Goal: Task Accomplishment & Management: Use online tool/utility

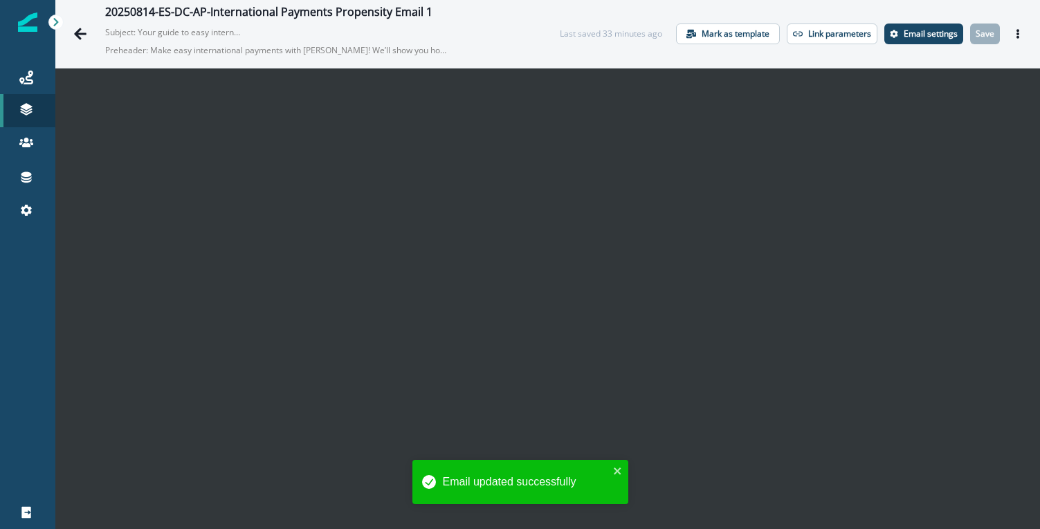
scroll to position [20, 0]
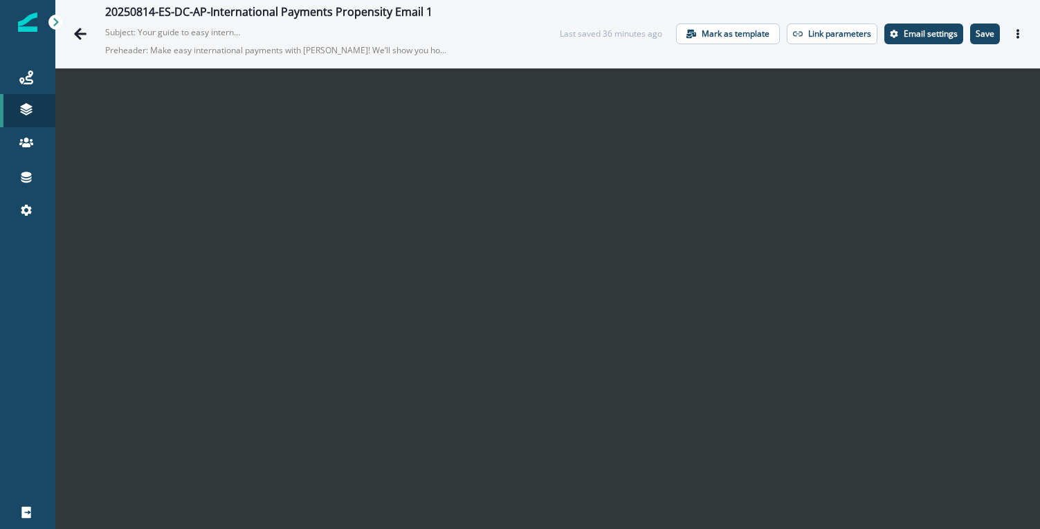
scroll to position [20, 0]
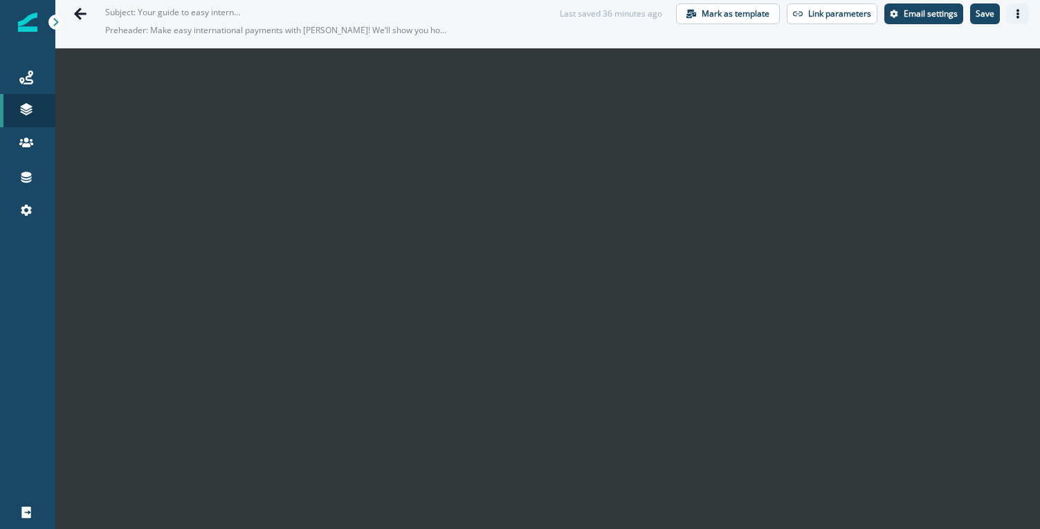
click at [1013, 18] on icon "Actions" at bounding box center [1018, 14] width 10 height 10
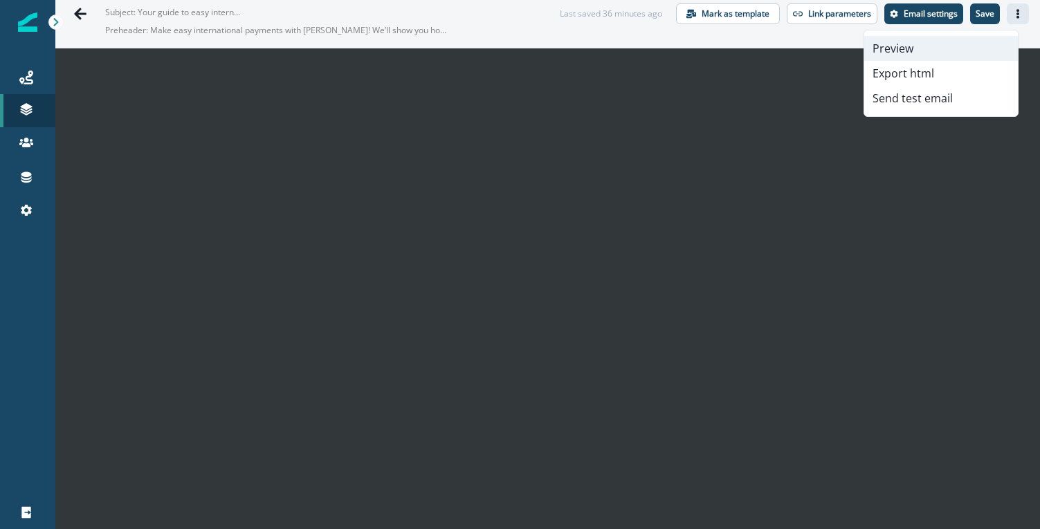
click at [932, 51] on button "Preview" at bounding box center [941, 48] width 154 height 25
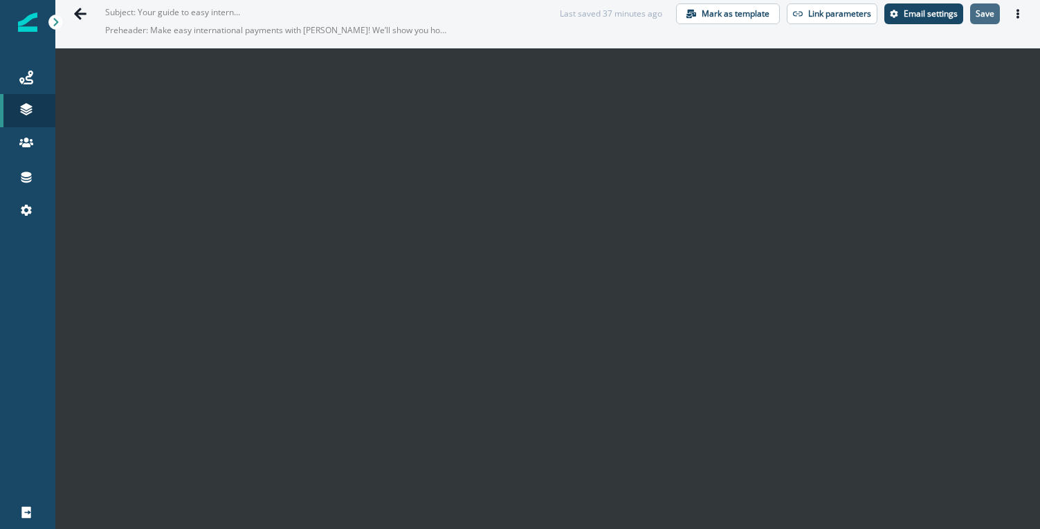
click at [976, 17] on p "Save" at bounding box center [985, 14] width 19 height 10
click at [976, 15] on p "Save" at bounding box center [985, 14] width 19 height 10
click at [1017, 15] on icon "Actions" at bounding box center [1018, 14] width 3 height 10
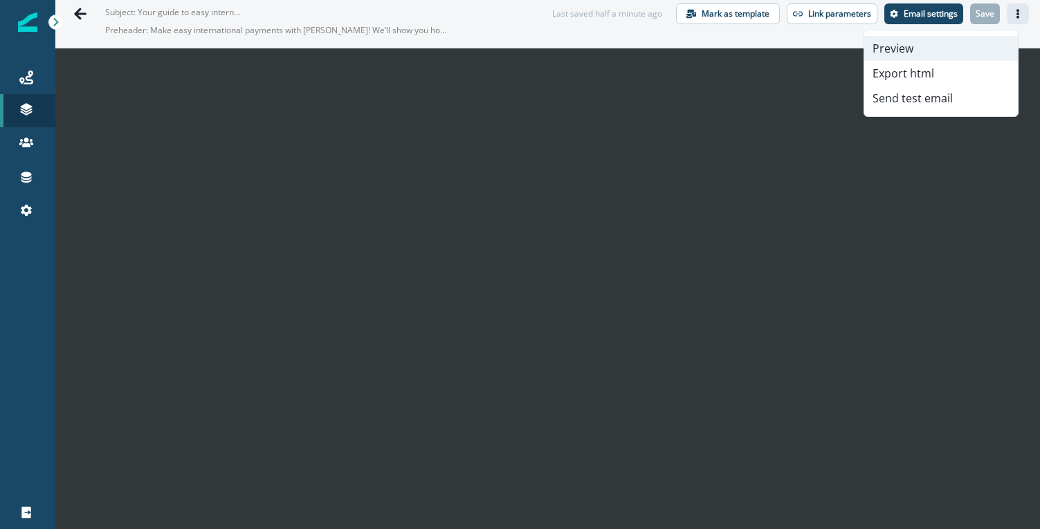
click at [939, 48] on button "Preview" at bounding box center [941, 48] width 154 height 25
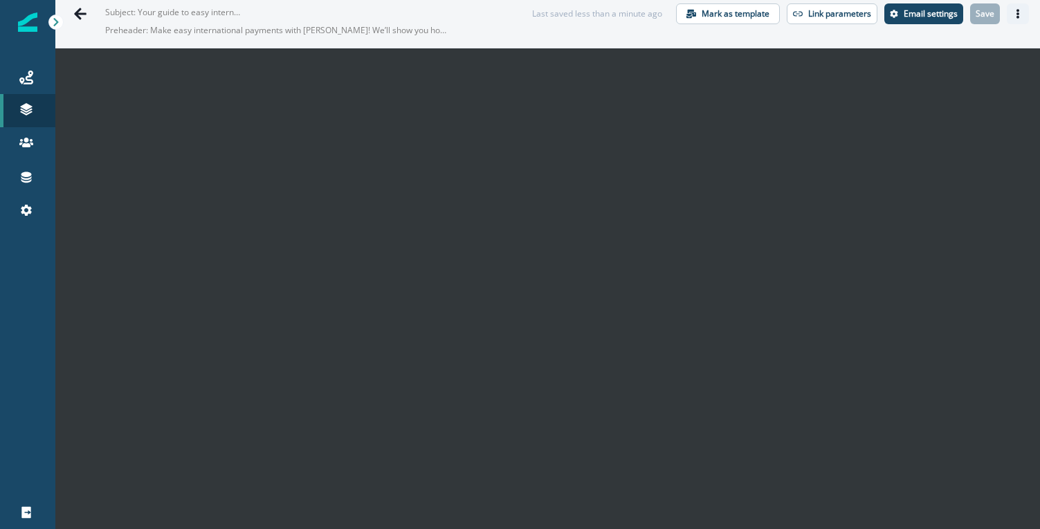
click at [1013, 15] on icon "Actions" at bounding box center [1018, 14] width 10 height 10
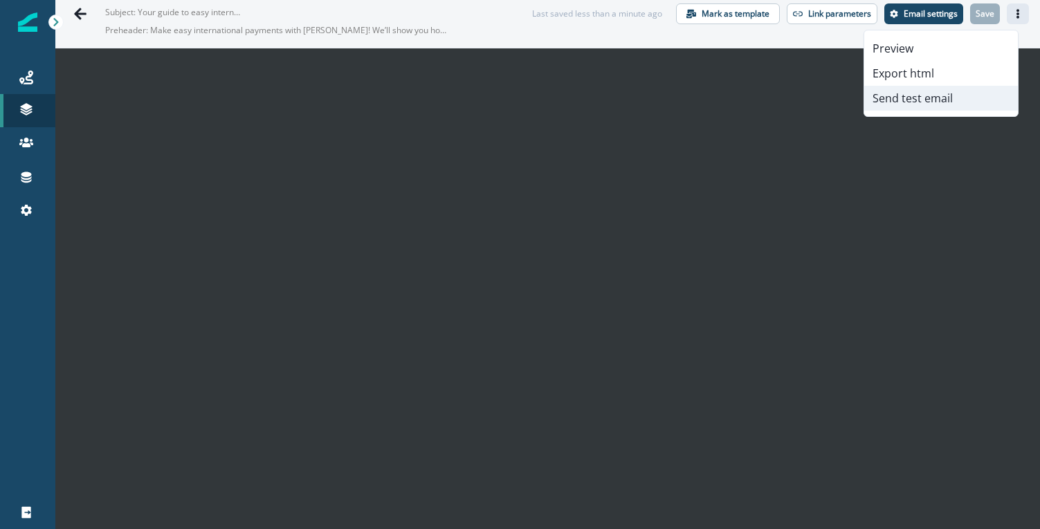
click at [926, 100] on button "Send test email" at bounding box center [941, 98] width 154 height 25
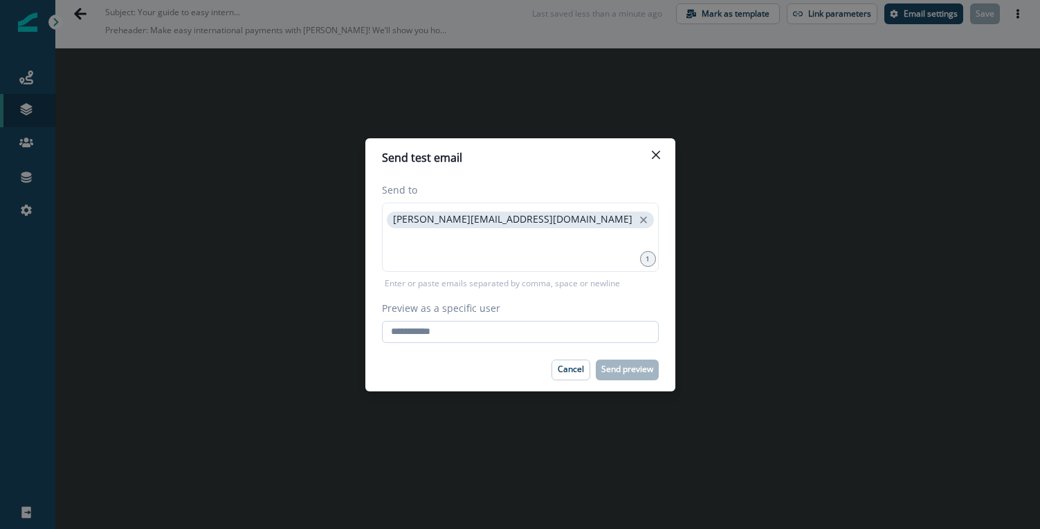
click at [562, 334] on input "Preview as a specific user" at bounding box center [520, 332] width 277 height 22
type input "**********"
click at [501, 360] on div "Cancel Send preview" at bounding box center [520, 370] width 277 height 21
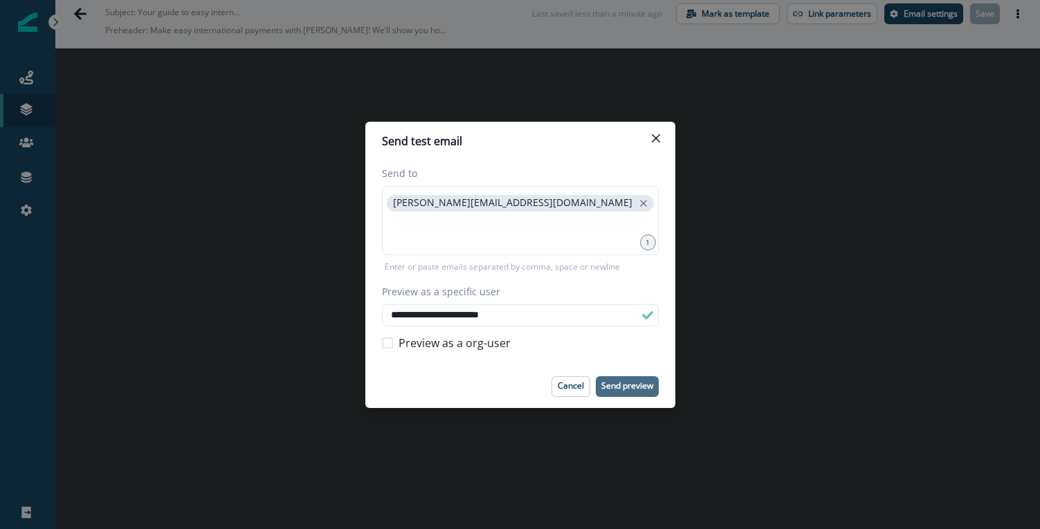
click at [633, 389] on p "Send preview" at bounding box center [627, 386] width 52 height 10
click at [635, 385] on p "Send preview" at bounding box center [627, 386] width 52 height 10
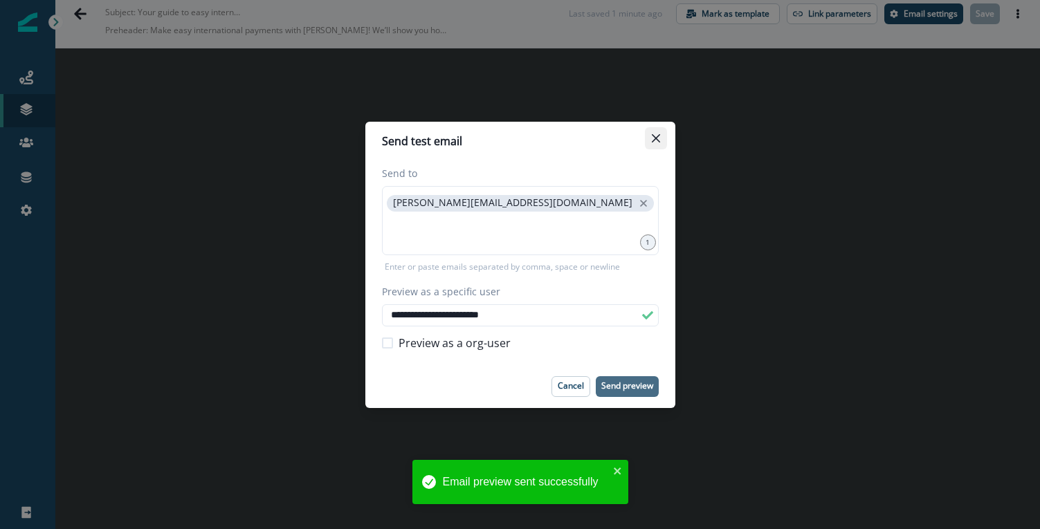
click at [657, 138] on icon "Close" at bounding box center [656, 138] width 8 height 8
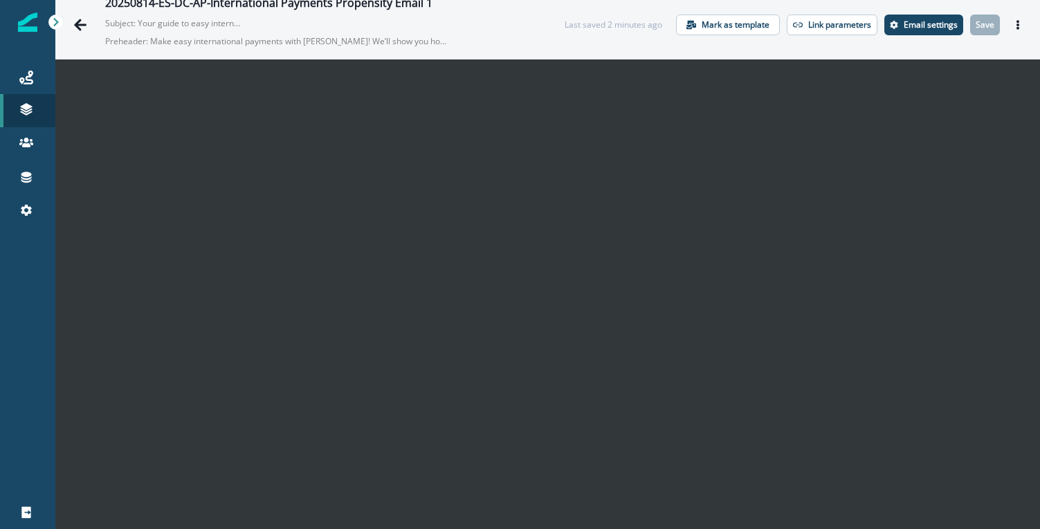
scroll to position [6, 0]
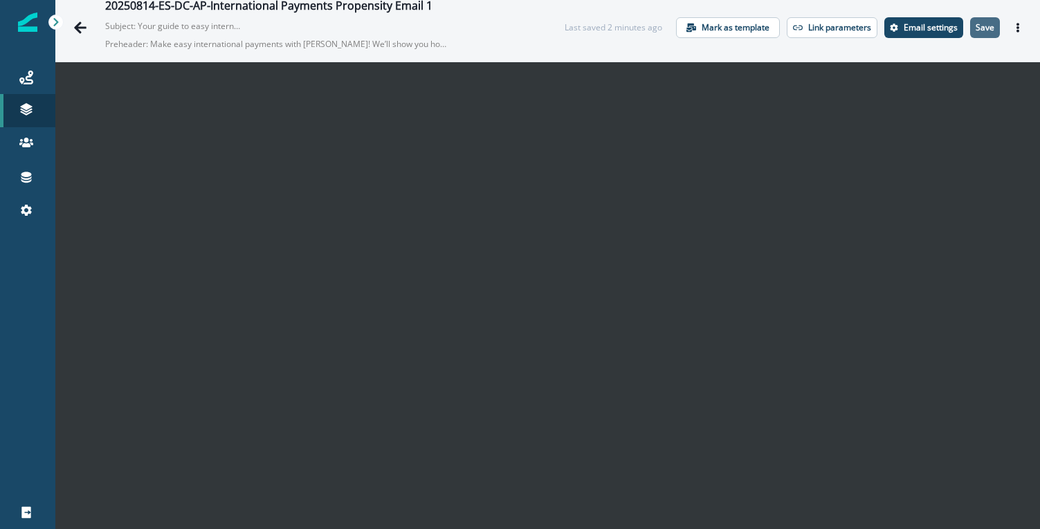
click at [979, 31] on p "Save" at bounding box center [985, 28] width 19 height 10
click at [976, 27] on p "Save" at bounding box center [985, 28] width 19 height 10
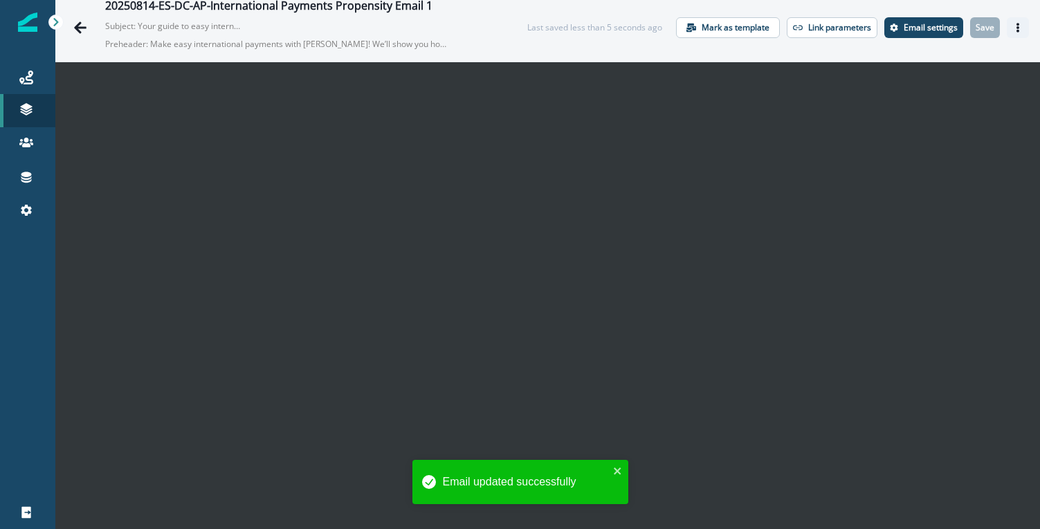
click at [1013, 25] on button "Actions" at bounding box center [1018, 27] width 22 height 21
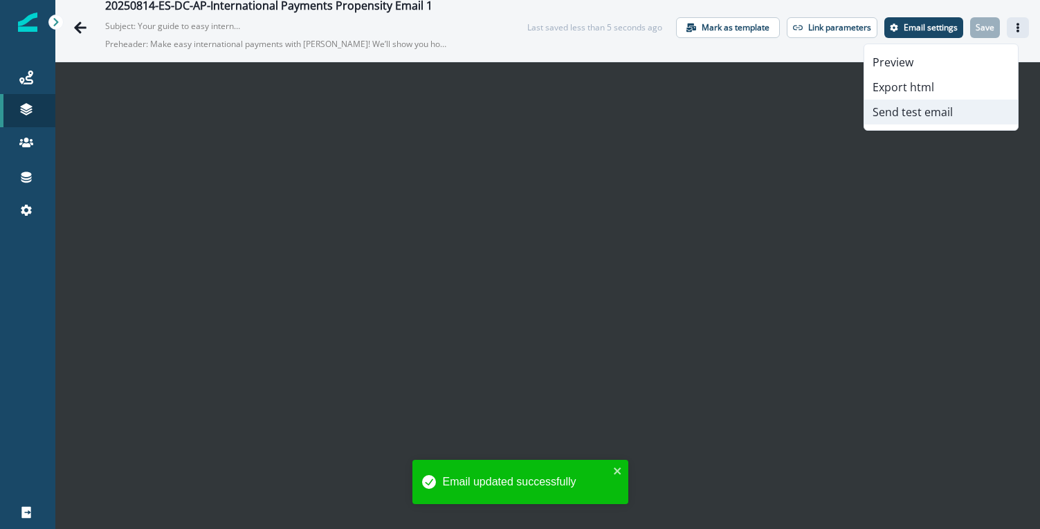
click at [906, 116] on button "Send test email" at bounding box center [941, 112] width 154 height 25
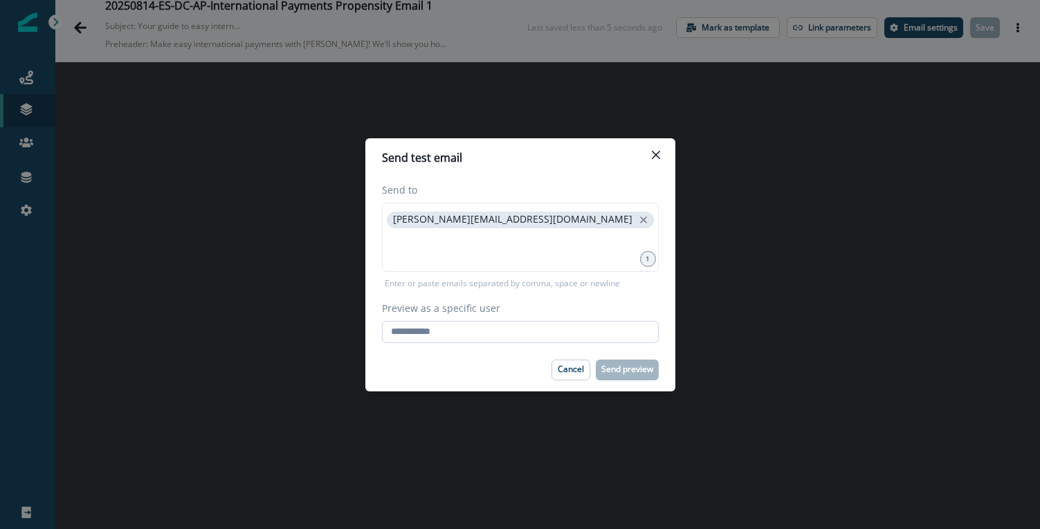
click at [477, 331] on input "Preview as a specific user" at bounding box center [520, 332] width 277 height 22
type input "**********"
click at [487, 367] on div "Cancel Send preview" at bounding box center [520, 370] width 277 height 21
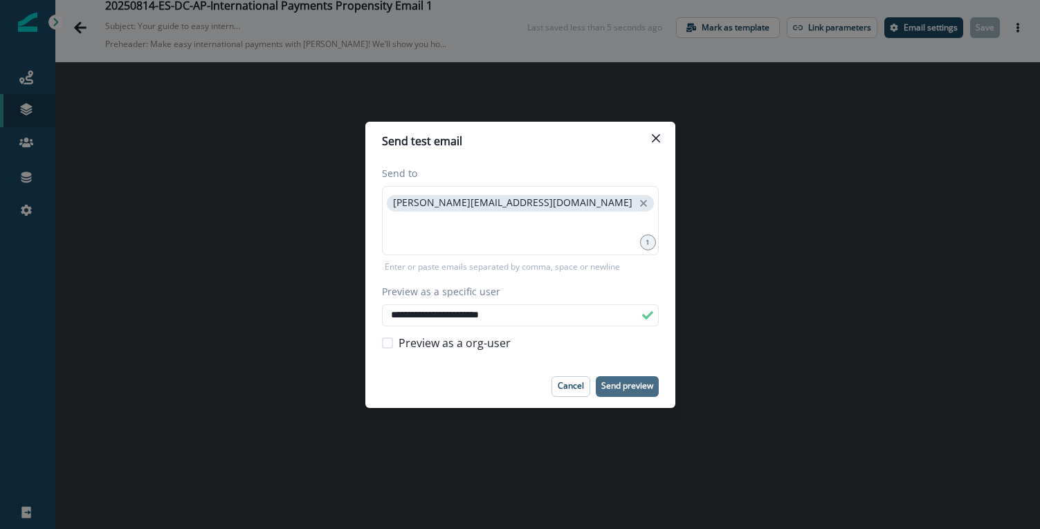
click at [638, 383] on p "Send preview" at bounding box center [627, 386] width 52 height 10
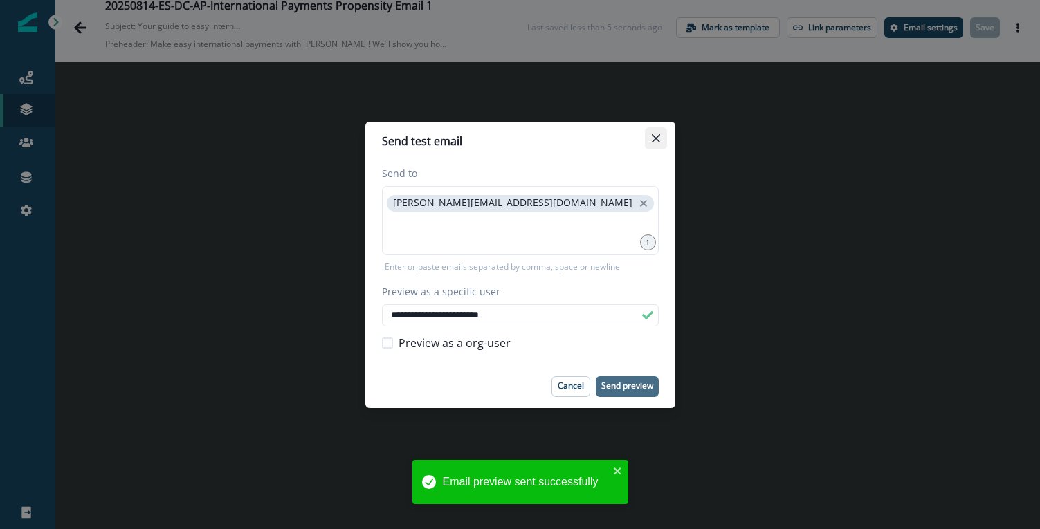
click at [658, 141] on icon "Close" at bounding box center [655, 138] width 8 height 8
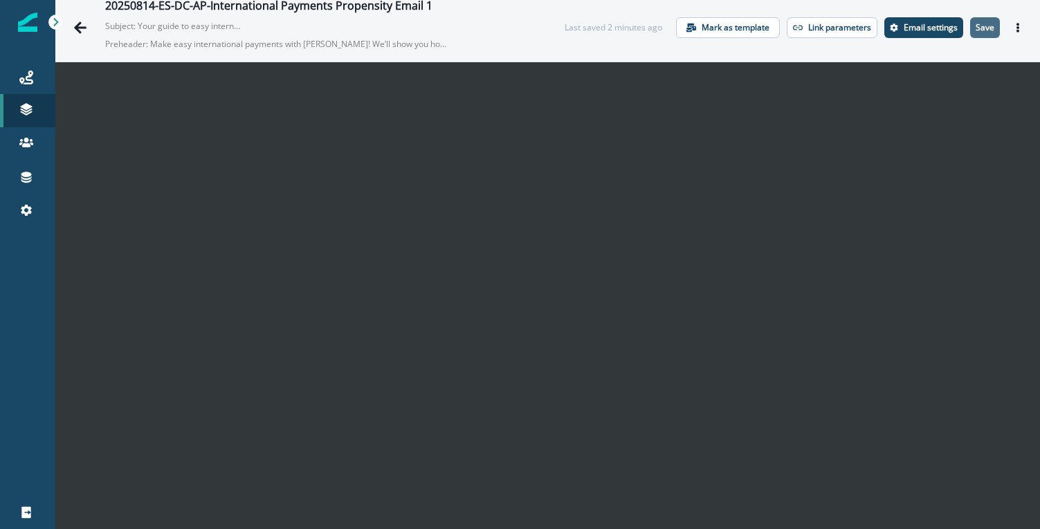
click at [977, 27] on p "Save" at bounding box center [985, 28] width 19 height 10
click at [1013, 30] on icon "Actions" at bounding box center [1018, 28] width 10 height 10
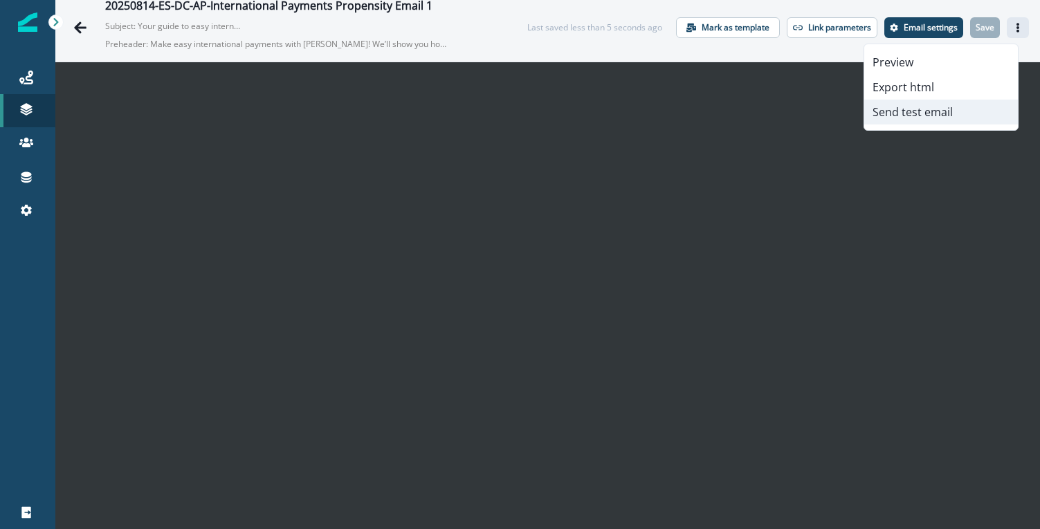
click at [935, 112] on button "Send test email" at bounding box center [941, 112] width 154 height 25
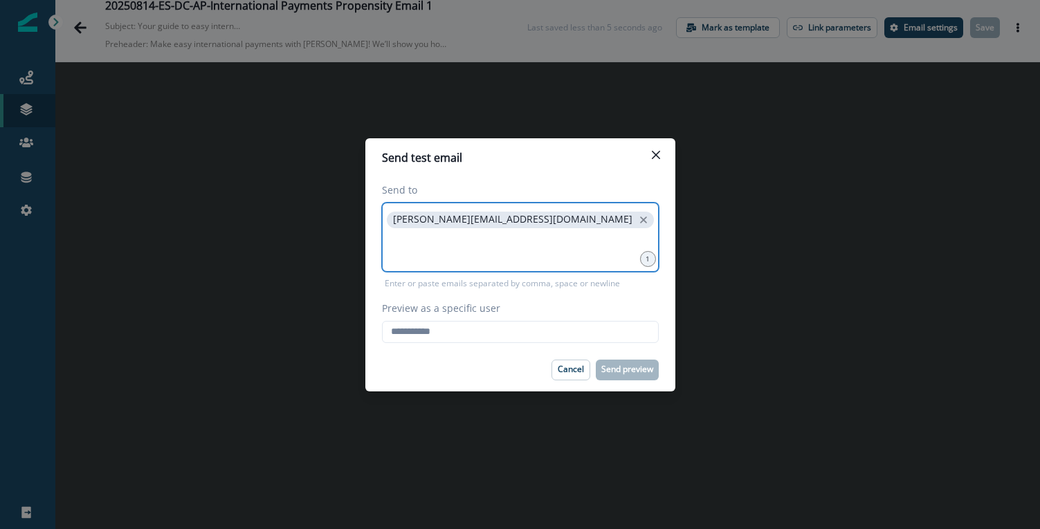
click at [539, 239] on input at bounding box center [520, 249] width 273 height 28
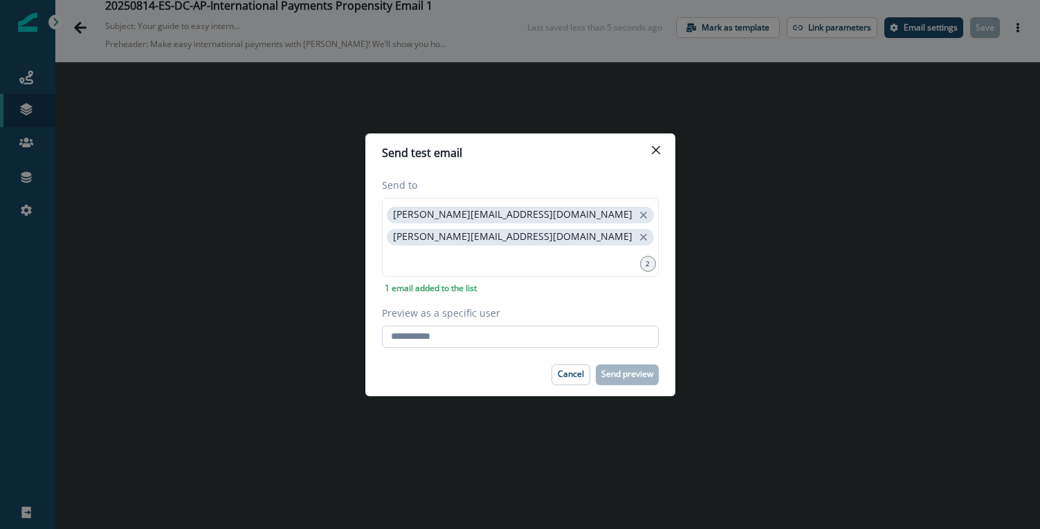
click at [439, 334] on input "Preview as a specific user" at bounding box center [520, 337] width 277 height 22
type input "**********"
click at [507, 383] on div "Cancel Send preview" at bounding box center [520, 375] width 277 height 21
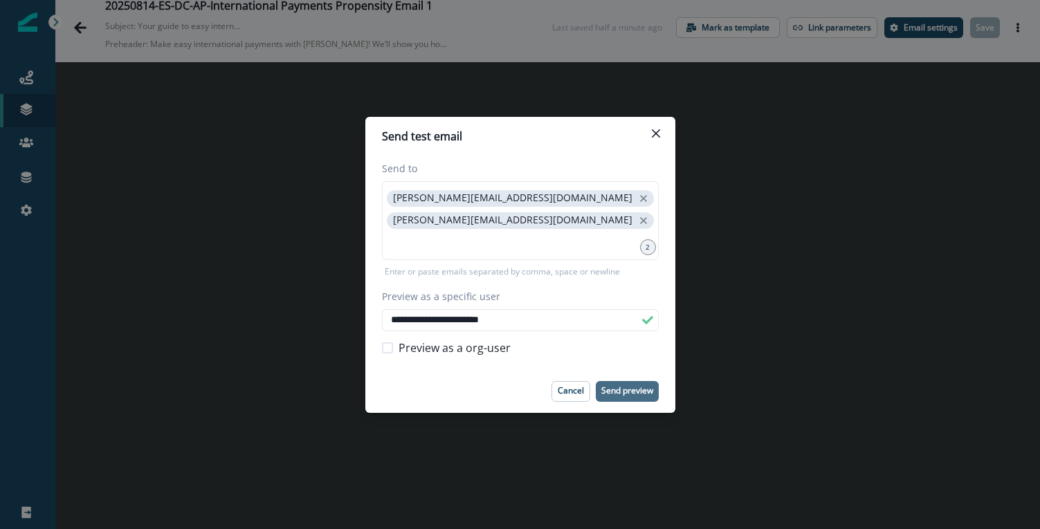
click at [638, 390] on p "Send preview" at bounding box center [627, 391] width 52 height 10
click at [658, 132] on icon "Close" at bounding box center [656, 133] width 8 height 8
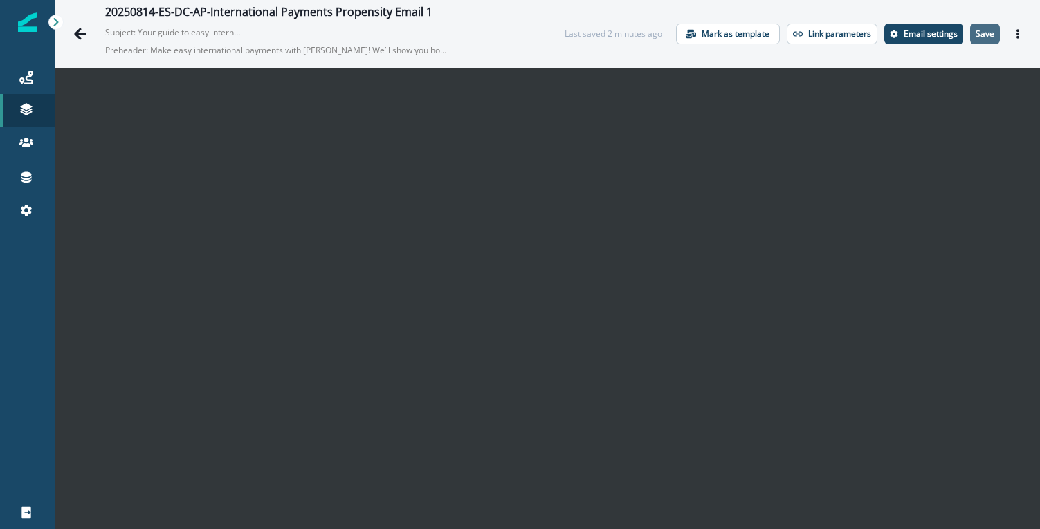
click at [979, 29] on p "Save" at bounding box center [985, 34] width 19 height 10
click at [1009, 42] on button "Actions" at bounding box center [1018, 34] width 22 height 21
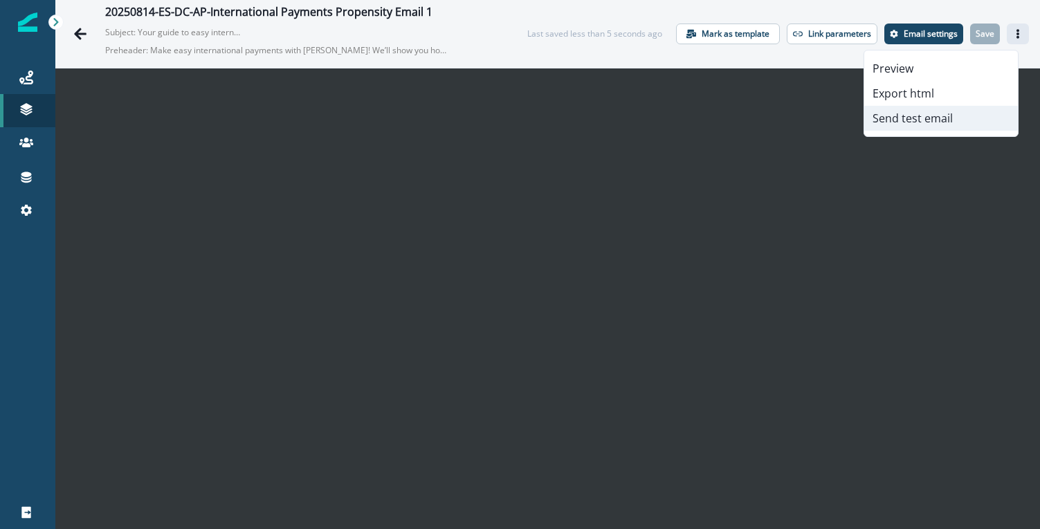
click at [934, 124] on button "Send test email" at bounding box center [941, 118] width 154 height 25
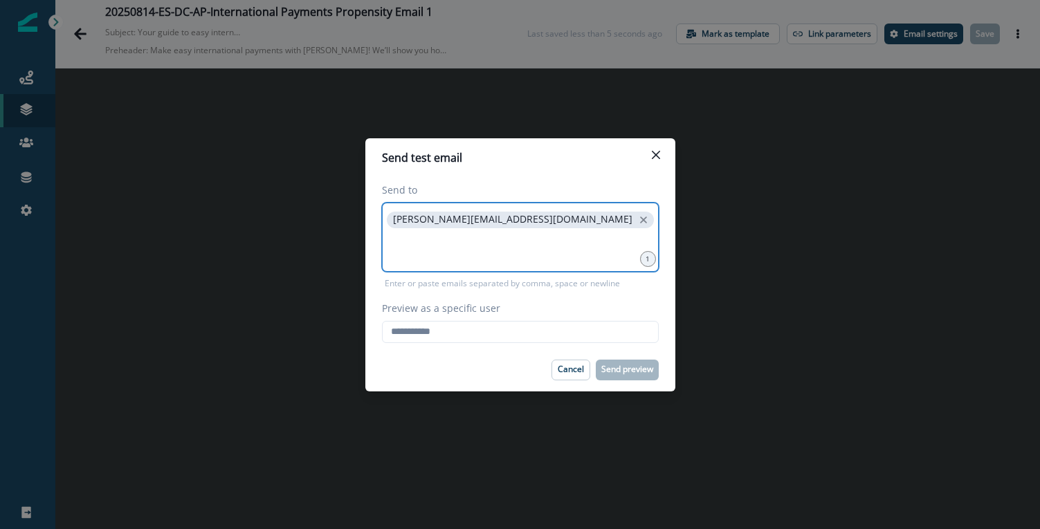
click at [545, 245] on input at bounding box center [520, 249] width 273 height 28
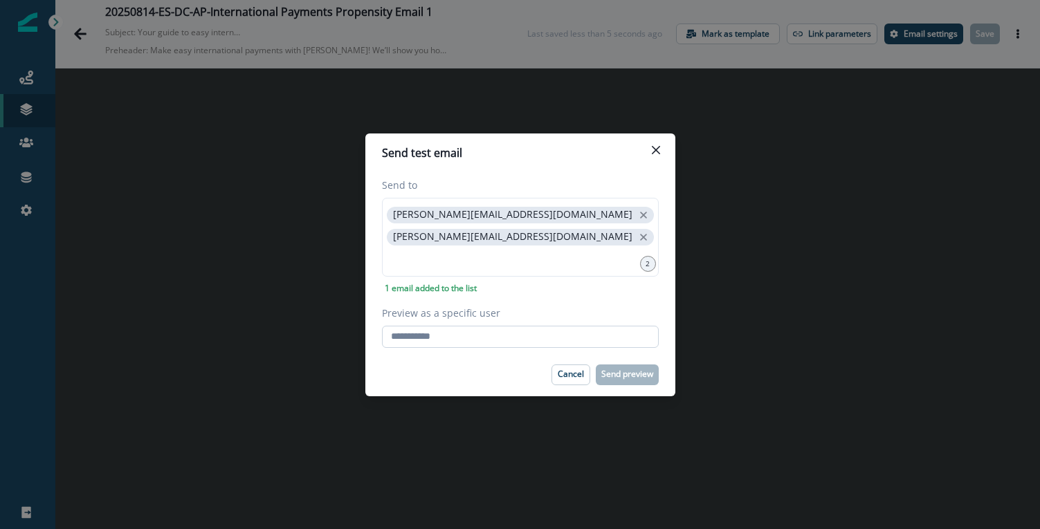
click at [468, 332] on input "Preview as a specific user" at bounding box center [520, 337] width 277 height 22
type input "**********"
click at [446, 372] on div "Cancel Send preview" at bounding box center [520, 375] width 277 height 21
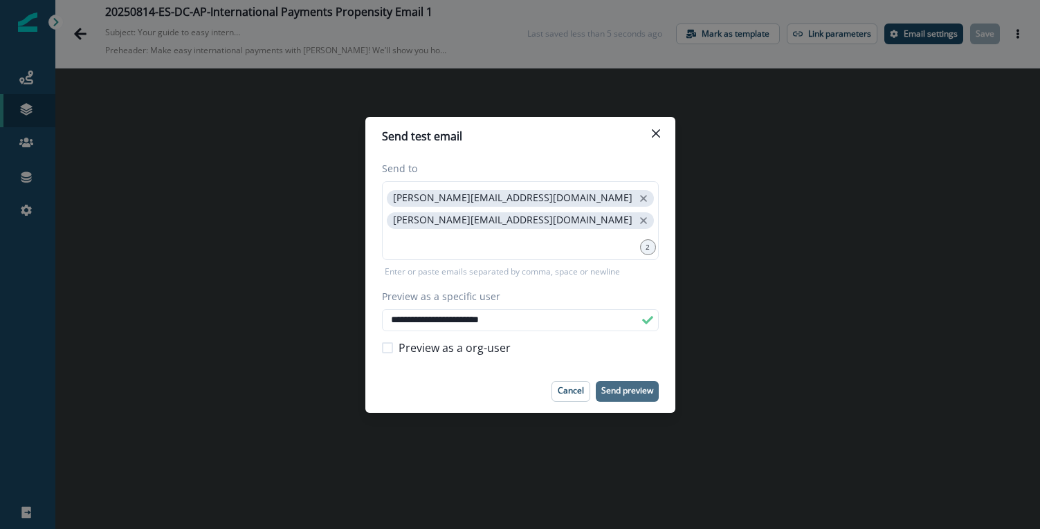
click at [631, 390] on p "Send preview" at bounding box center [627, 391] width 52 height 10
